Goal: Task Accomplishment & Management: Complete application form

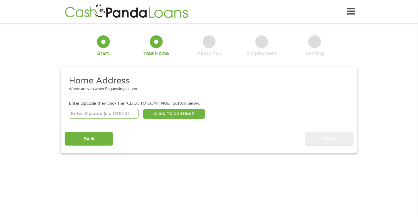
click at [93, 115] on input "number" at bounding box center [104, 114] width 70 height 10
type input "85212"
click at [194, 116] on button "CLICK TO CONTINUE" at bounding box center [174, 114] width 62 height 10
type input "85212"
type input "Mesa"
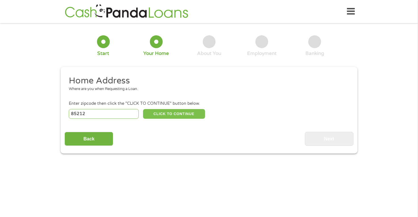
select select "[US_STATE]"
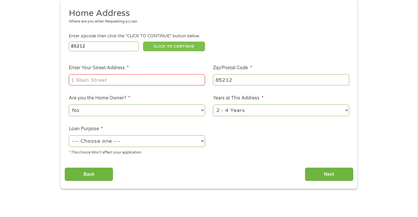
scroll to position [81, 0]
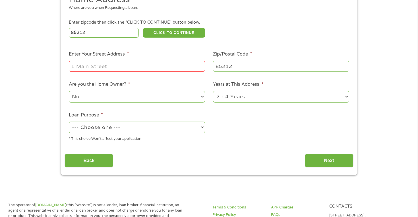
click at [255, 90] on div "1 Year or less 1 - 2 Years 2 - 4 Years Over 4 Years" at bounding box center [281, 97] width 136 height 14
click at [255, 94] on select "1 Year or less 1 - 2 Years 2 - 4 Years Over 4 Years" at bounding box center [281, 97] width 136 height 12
select select "12months"
click at [107, 70] on input "Enter Your Street Address *" at bounding box center [137, 66] width 136 height 11
type input "[STREET_ADDRESS]"
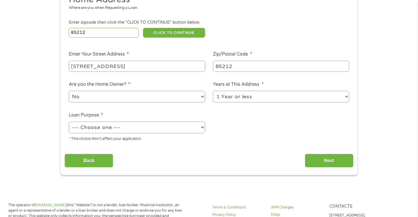
click at [118, 128] on select "--- Choose one --- Pay Bills Debt Consolidation Home Improvement Major Purchase…" at bounding box center [137, 127] width 136 height 12
select select "medicalexpenses"
click at [339, 160] on input "Next" at bounding box center [329, 160] width 49 height 14
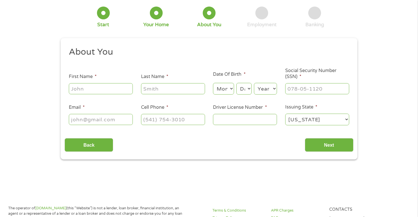
scroll to position [0, 0]
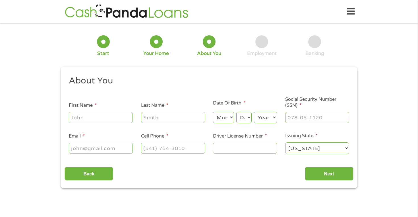
click at [97, 117] on input "First Name *" at bounding box center [101, 117] width 64 height 11
type input "[PERSON_NAME]"
select select "12"
select select "8"
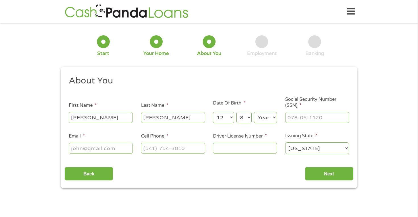
click at [265, 118] on select "Year [DATE] 2006 2005 2004 2003 2002 2001 2000 1999 1998 1997 1996 1995 1994 19…" at bounding box center [265, 117] width 23 height 12
select select "1995"
click at [305, 115] on input "___-__-____" at bounding box center [317, 117] width 64 height 11
type input "600-57-1074"
click at [104, 145] on input "Email *" at bounding box center [101, 147] width 64 height 11
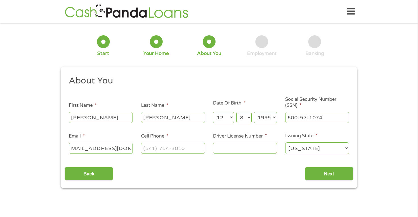
scroll to position [0, 11]
type input "[EMAIL_ADDRESS][DOMAIN_NAME]"
type input "[PHONE_NUMBER]"
type input "D07700362"
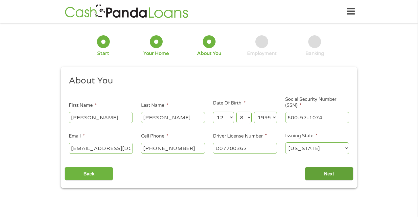
click at [345, 172] on input "Next" at bounding box center [329, 174] width 49 height 14
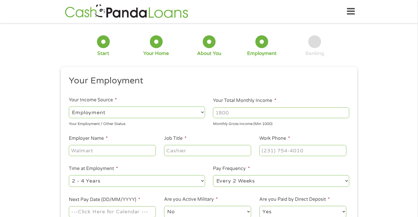
click at [237, 113] on input "Your Total Monthly Income *" at bounding box center [281, 112] width 136 height 11
type input "4500"
type input "Dignity Health"
type input "Registered Nurse"
type input "[PHONE_NUMBER]"
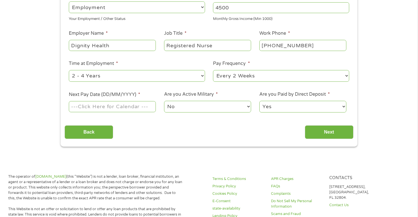
scroll to position [127, 0]
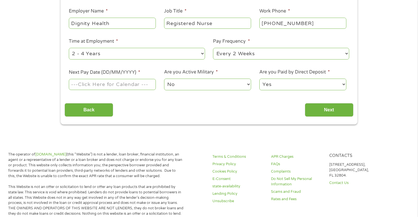
click at [150, 52] on select "--- Choose one --- 1 Year or less 1 - 2 Years 2 - 4 Years Over 4 Years" at bounding box center [137, 54] width 136 height 12
select select "24months"
click at [133, 86] on input "Next Pay Date (DD/MM/YYYY) *" at bounding box center [112, 84] width 87 height 11
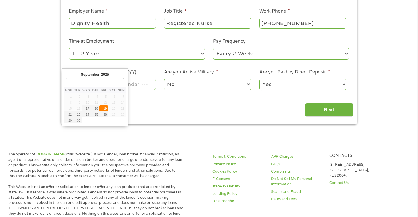
type input "[DATE]"
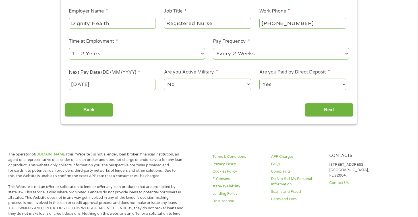
click at [201, 88] on select "No Yes" at bounding box center [207, 84] width 87 height 12
click at [324, 113] on input "Next" at bounding box center [329, 110] width 49 height 14
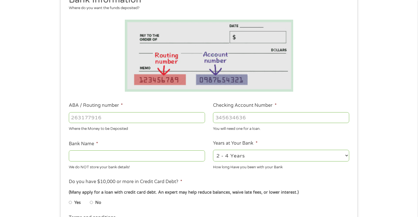
scroll to position [87, 0]
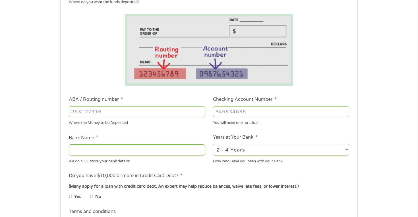
click at [81, 113] on input "ABA / Routing number *" at bounding box center [137, 111] width 136 height 11
type input "031100649"
type input "DISCOVER BANK"
type input "031100649"
type input "7060941375"
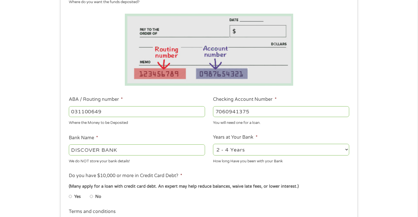
click at [279, 149] on select "2 - 4 Years 6 - 12 Months 1 - 2 Years Over 4 Years" at bounding box center [281, 149] width 136 height 12
select select "24months"
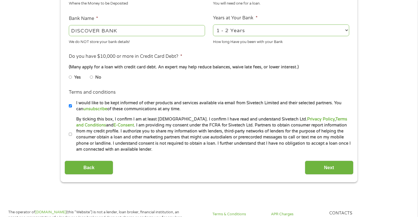
scroll to position [207, 0]
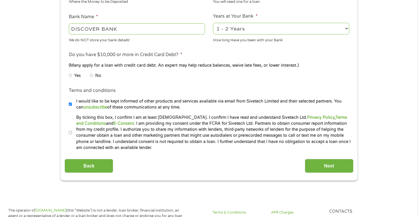
click at [92, 76] on input "No" at bounding box center [91, 75] width 3 height 9
radio input "true"
click at [72, 134] on label "By ticking this box, I confirm I am at least [DEMOGRAPHIC_DATA]. I confirm I ha…" at bounding box center [211, 132] width 279 height 36
click at [72, 134] on input "By ticking this box, I confirm I am at least [DEMOGRAPHIC_DATA]. I confirm I ha…" at bounding box center [70, 132] width 3 height 9
checkbox input "true"
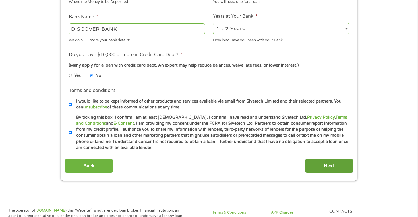
click at [343, 166] on input "Next" at bounding box center [329, 166] width 49 height 14
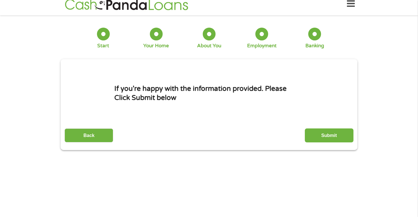
scroll to position [0, 0]
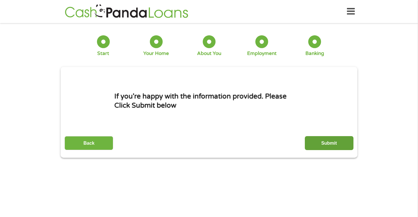
click at [341, 149] on input "Submit" at bounding box center [329, 143] width 49 height 14
